Goal: Download file/media

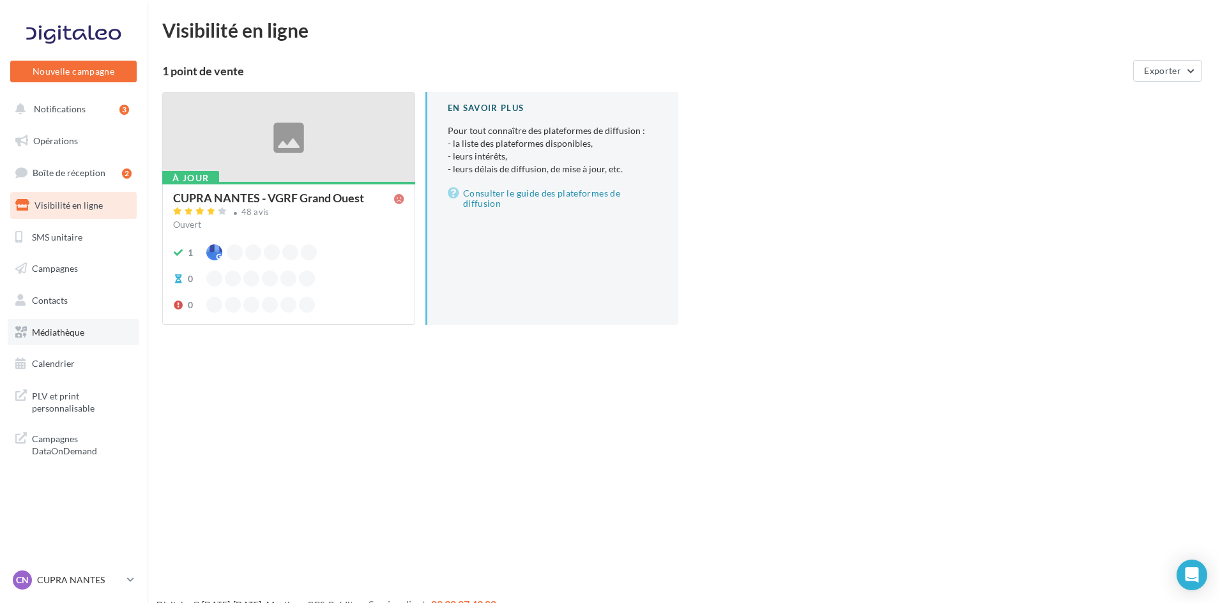
drag, startPoint x: 50, startPoint y: 338, endPoint x: 74, endPoint y: 341, distance: 24.4
click at [50, 338] on link "Médiathèque" at bounding box center [74, 332] width 132 height 27
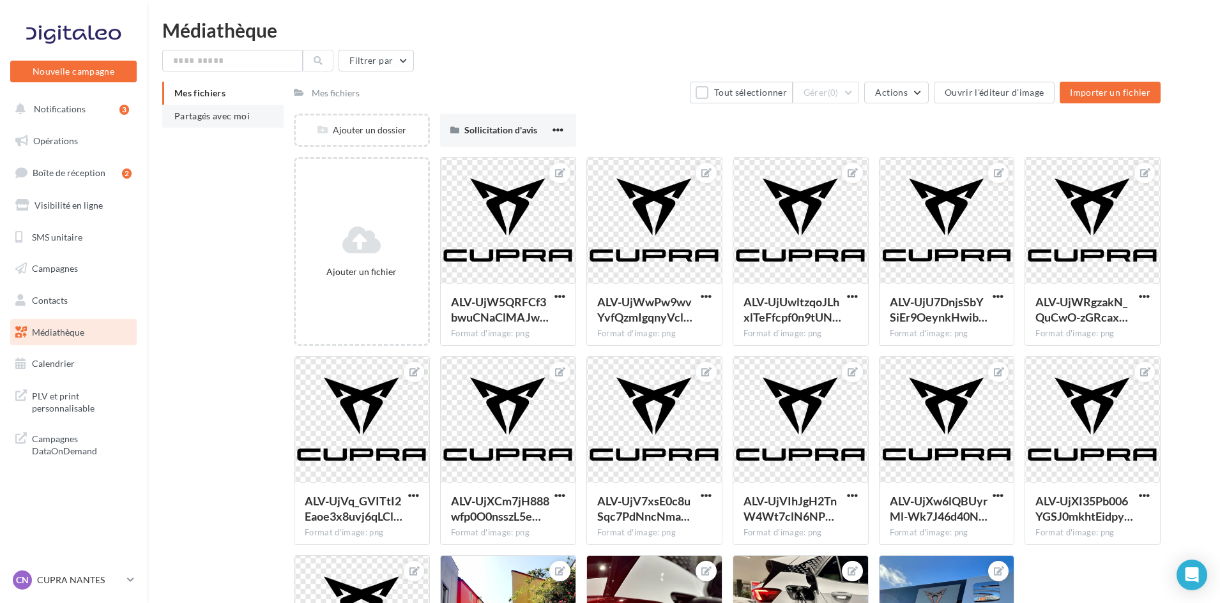
click at [197, 112] on span "Partagés avec moi" at bounding box center [211, 115] width 75 height 11
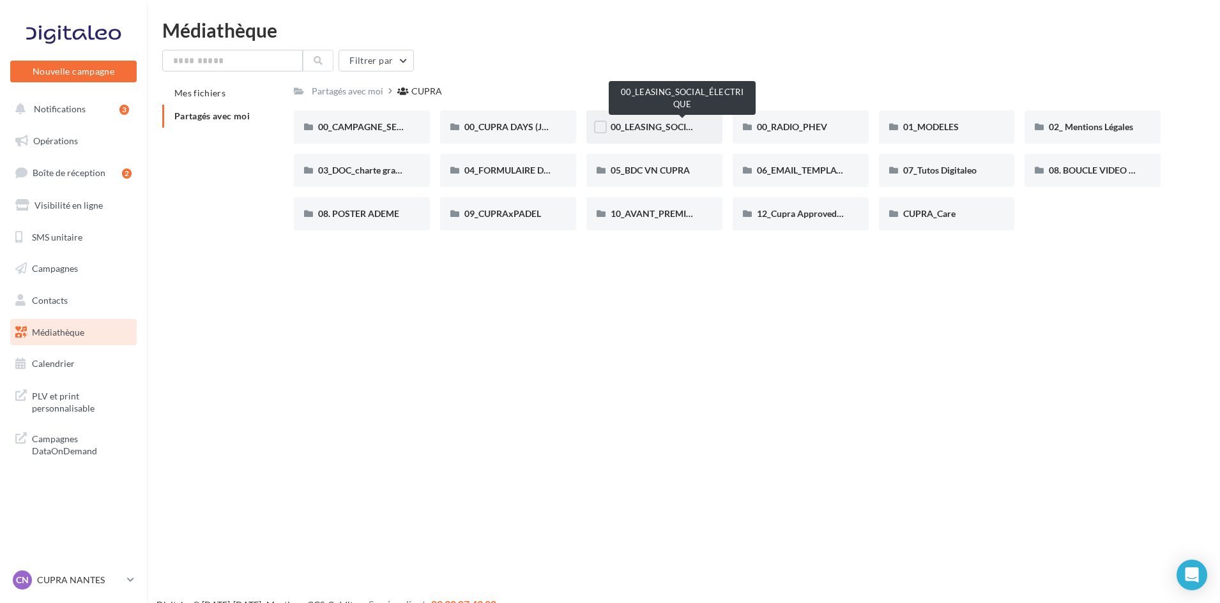
click at [640, 128] on span "00_LEASING_SOCIAL_ÉLECTRIQUE" at bounding box center [681, 126] width 142 height 11
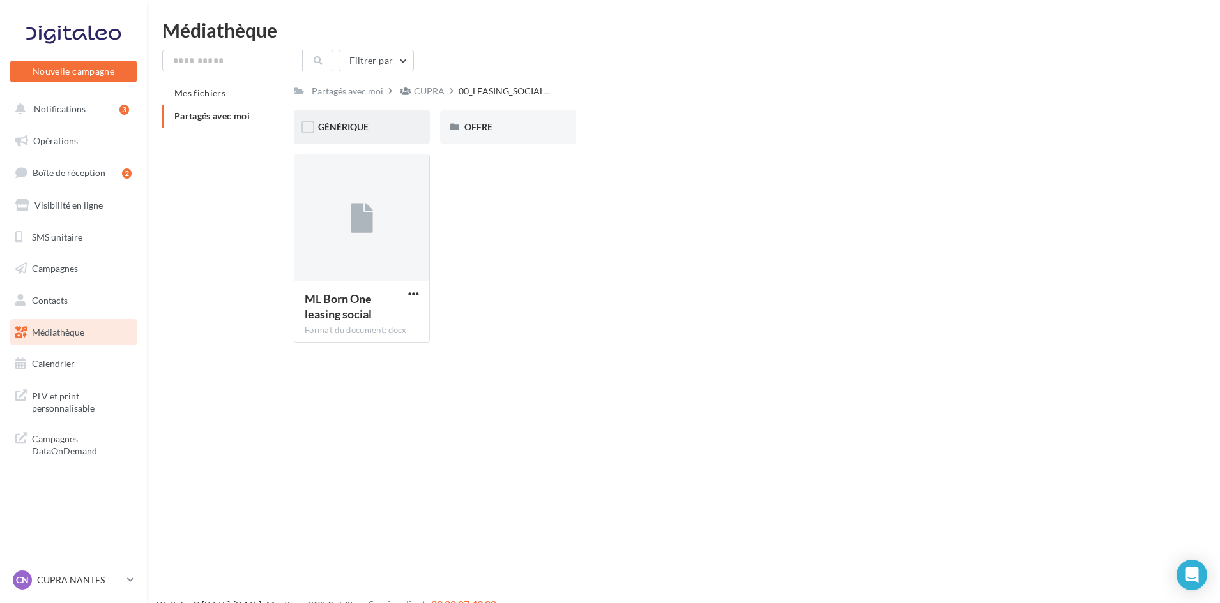
click at [344, 131] on span "GÉNÉRIQUE" at bounding box center [343, 126] width 50 height 11
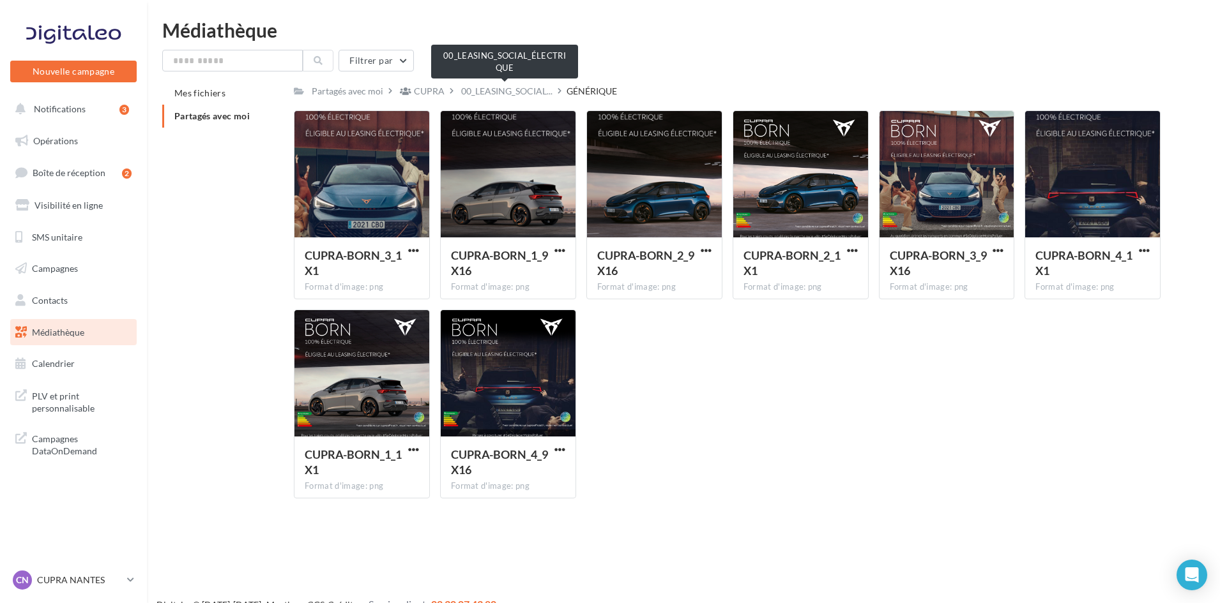
click at [508, 89] on span "00_LEASING_SOCIAL..." at bounding box center [506, 91] width 91 height 13
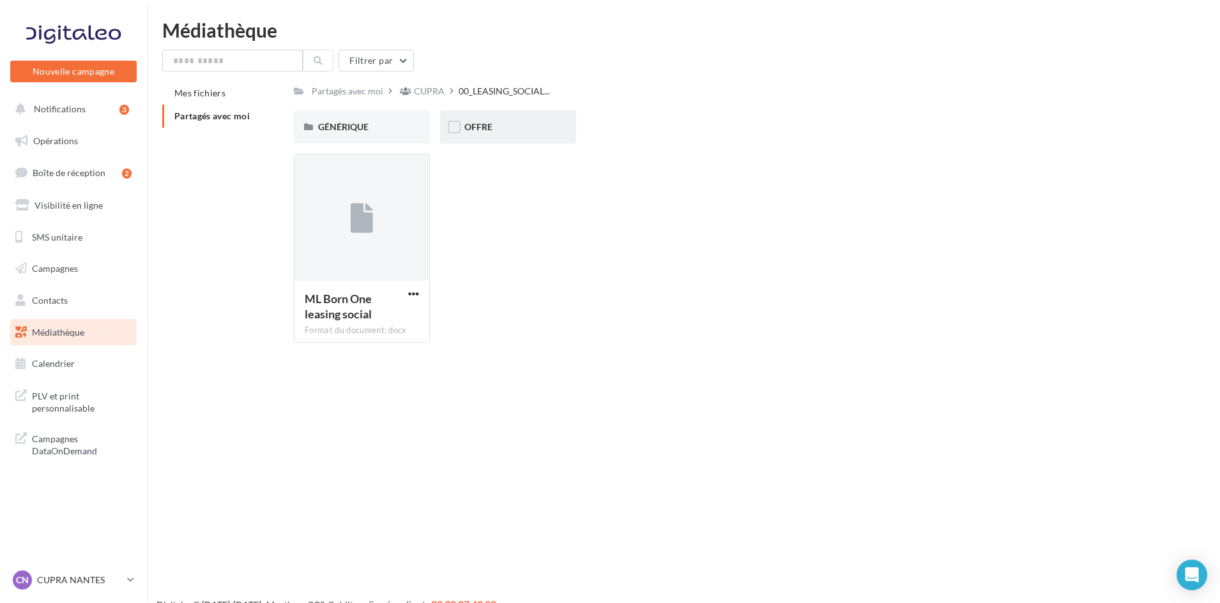
click at [488, 120] on div "OFFRE" at bounding box center [508, 126] width 136 height 33
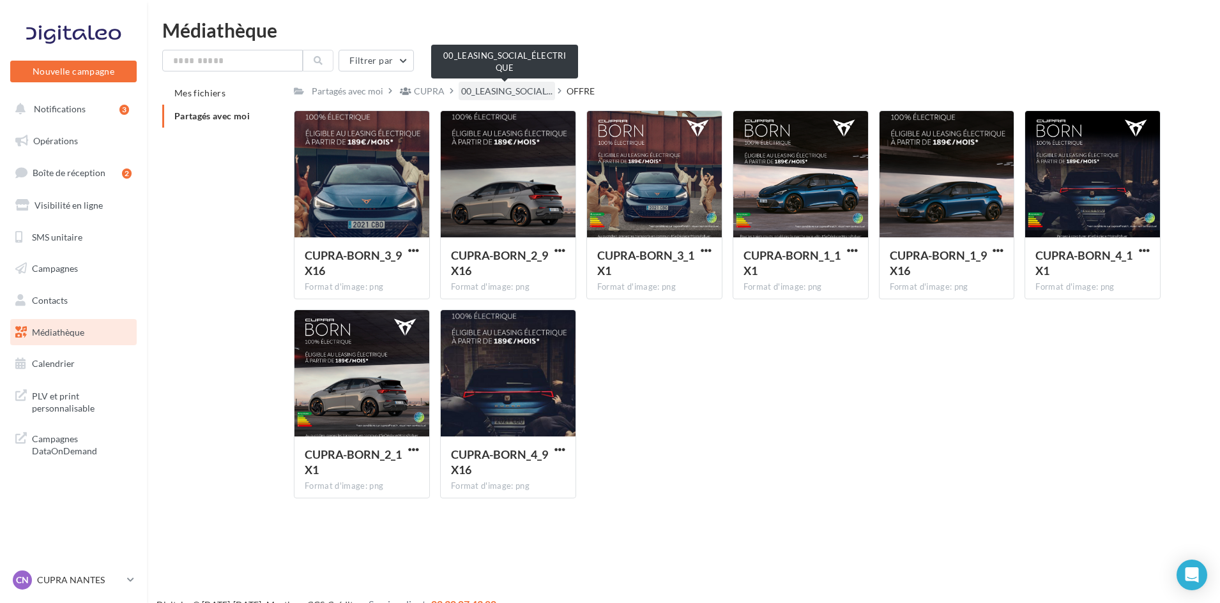
click at [502, 91] on span "00_LEASING_SOCIAL..." at bounding box center [506, 91] width 91 height 13
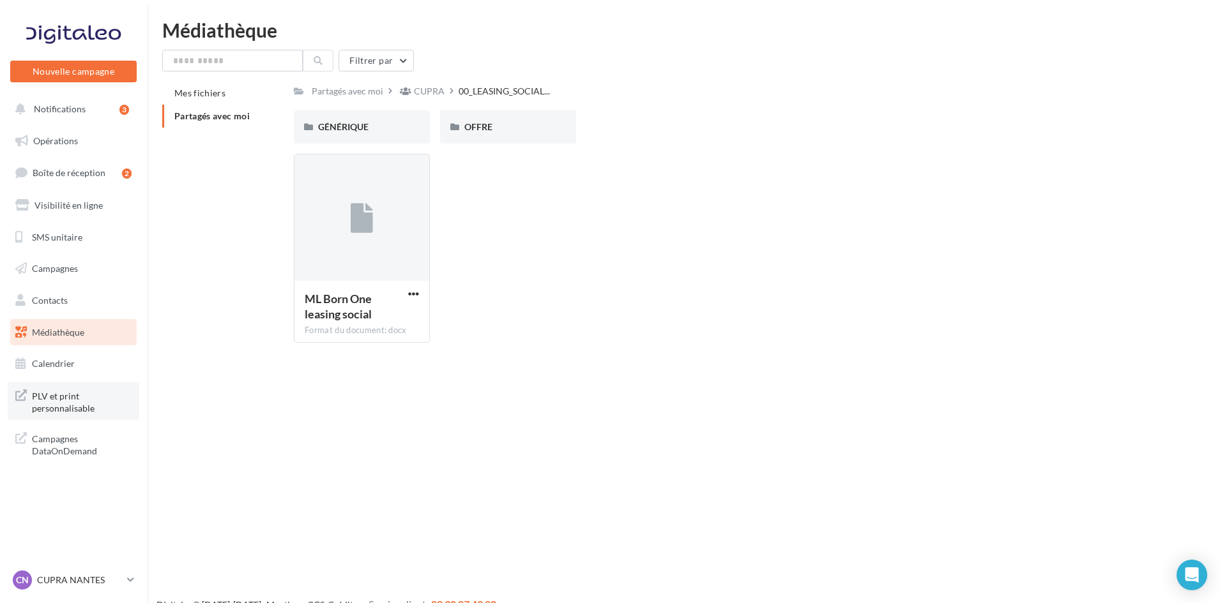
click at [63, 393] on span "PLV et print personnalisable" at bounding box center [82, 401] width 100 height 27
click at [246, 204] on div "Mes fichiers Partagés avec moi Partagés avec moi CUPRA 00_LEASING_SOCIAL... C P…" at bounding box center [688, 217] width 1052 height 271
click at [207, 245] on div "Mes fichiers Partagés avec moi Partagés avec moi CUPRA 00_LEASING_SOCIAL... C P…" at bounding box center [688, 217] width 1052 height 271
click at [206, 58] on input "text" at bounding box center [232, 61] width 140 height 22
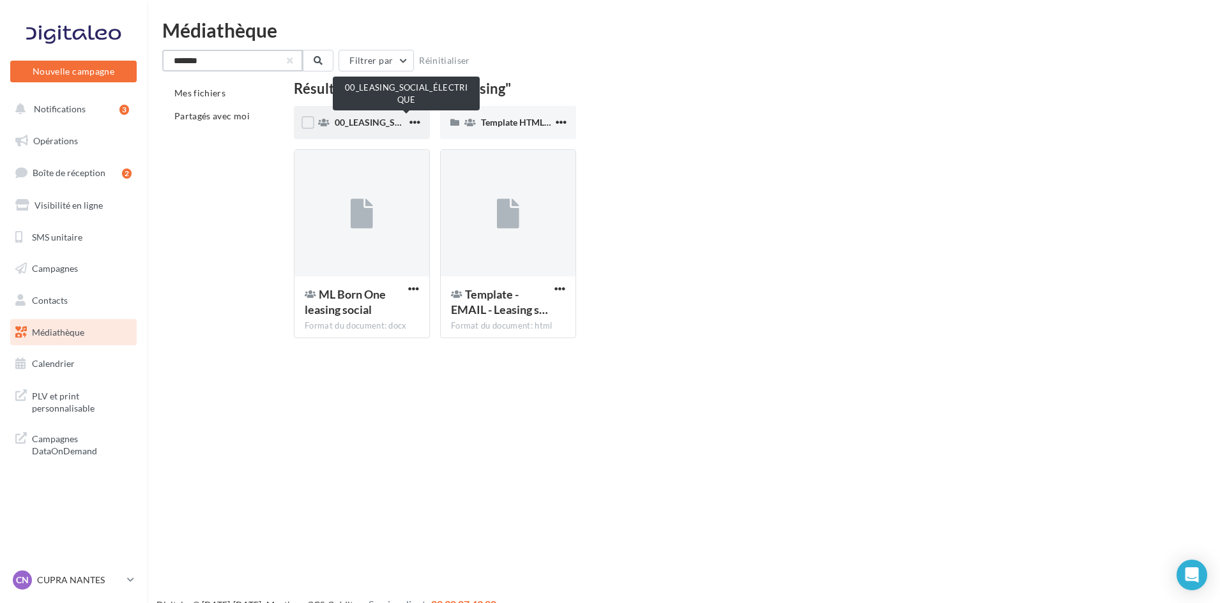
type input "*******"
click at [385, 126] on span "00_LEASING_SOCIAL_ÉLECTRIQUE" at bounding box center [406, 122] width 142 height 11
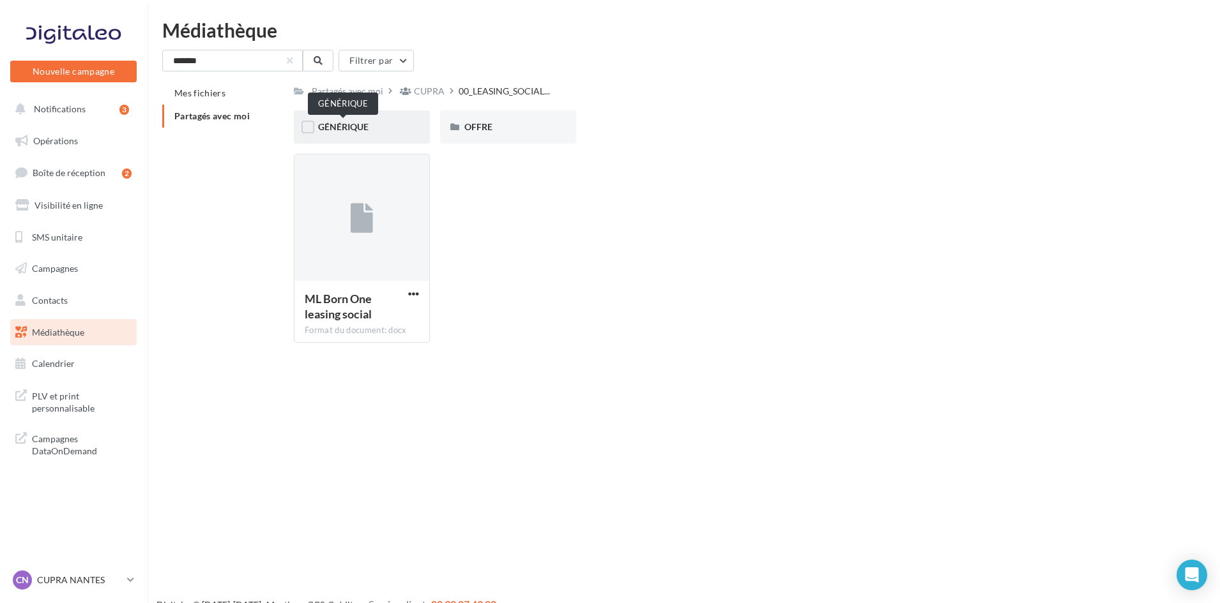
click at [352, 126] on span "GÉNÉRIQUE" at bounding box center [343, 126] width 50 height 11
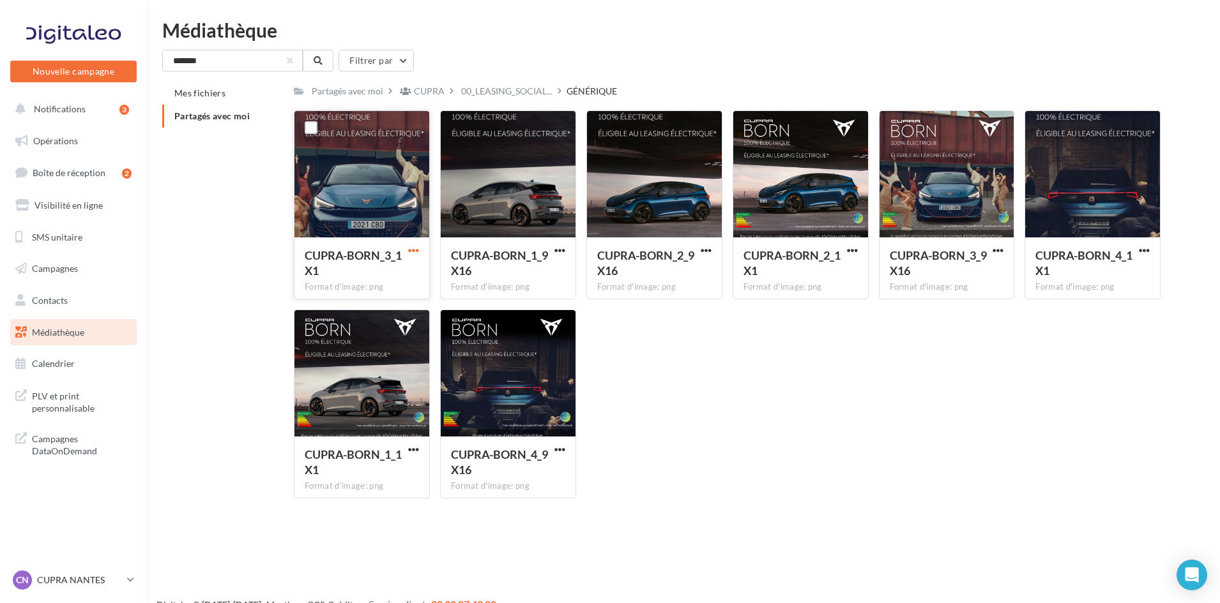
click at [413, 254] on span "button" at bounding box center [413, 250] width 11 height 11
click at [377, 276] on button "Télécharger" at bounding box center [358, 275] width 128 height 33
click at [995, 249] on span "button" at bounding box center [997, 250] width 11 height 11
click at [948, 275] on button "Télécharger" at bounding box center [942, 275] width 128 height 33
